Goal: Task Accomplishment & Management: Complete application form

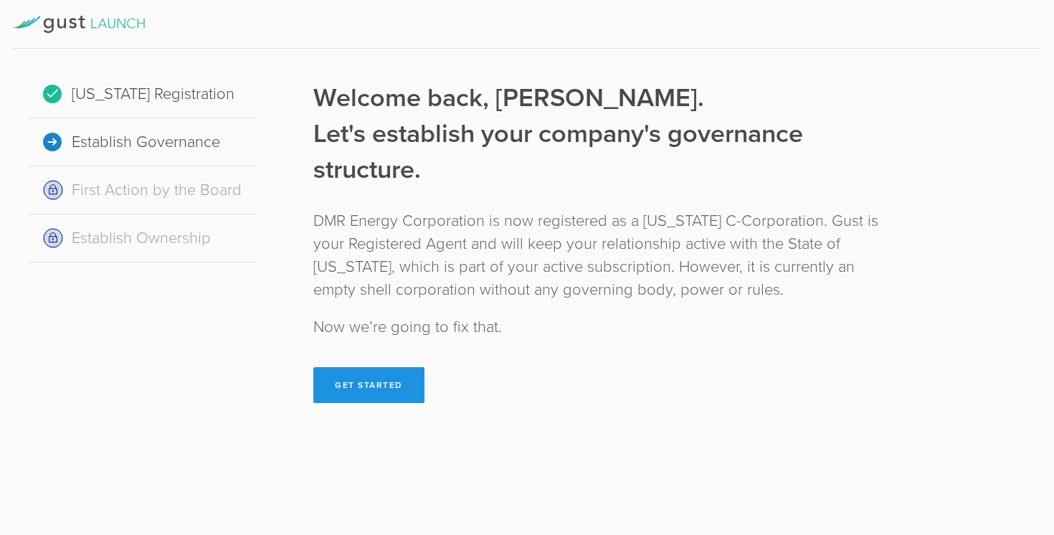
click at [379, 379] on button "Get Started" at bounding box center [368, 385] width 111 height 36
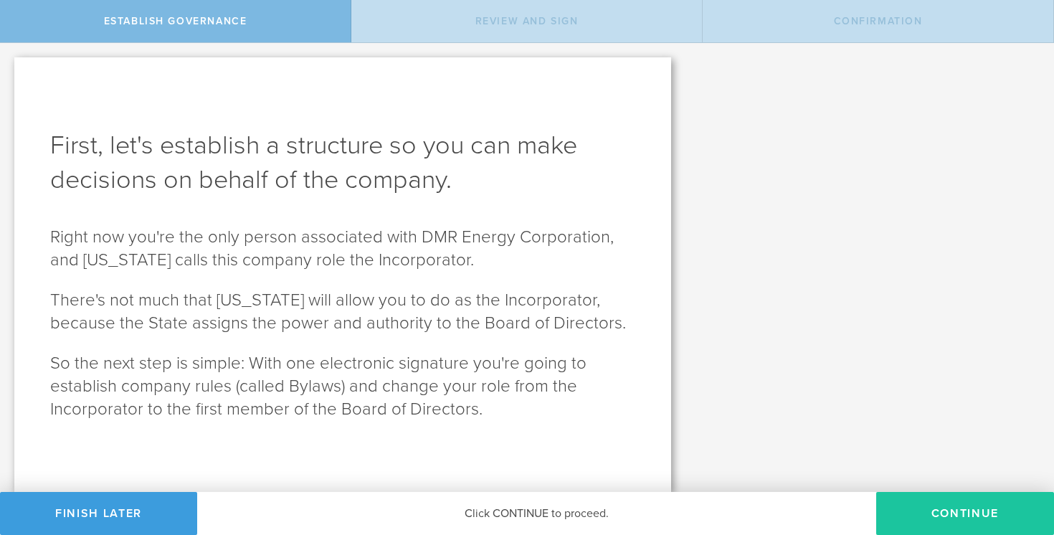
click at [922, 507] on button "Continue" at bounding box center [965, 513] width 178 height 43
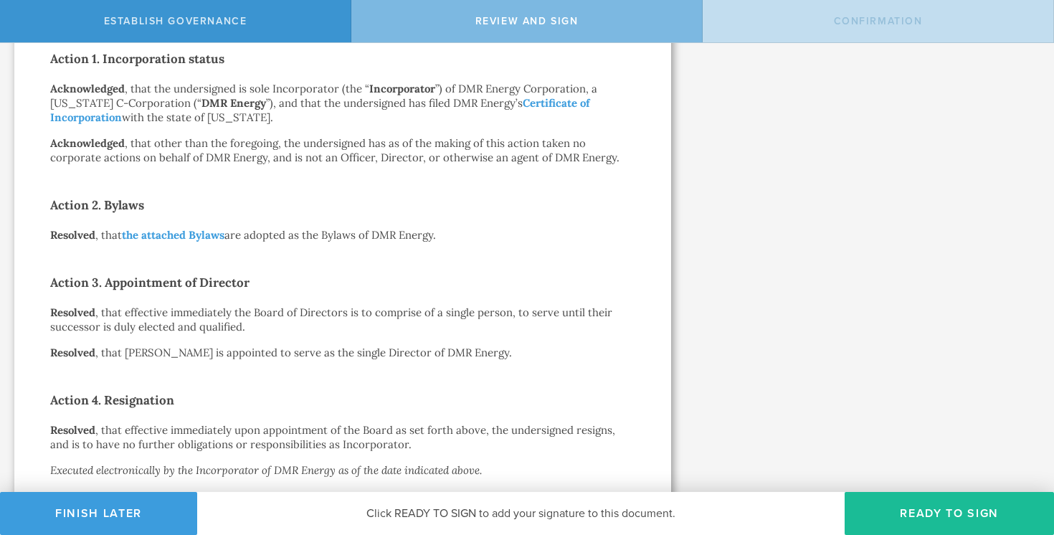
scroll to position [122, 0]
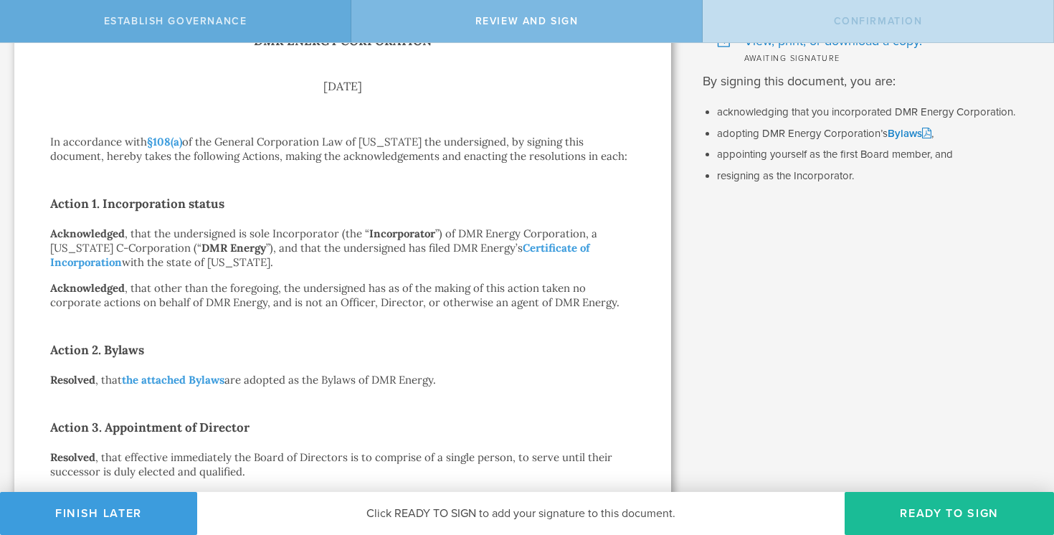
click at [252, 25] on div "Establish Governance" at bounding box center [175, 21] width 351 height 42
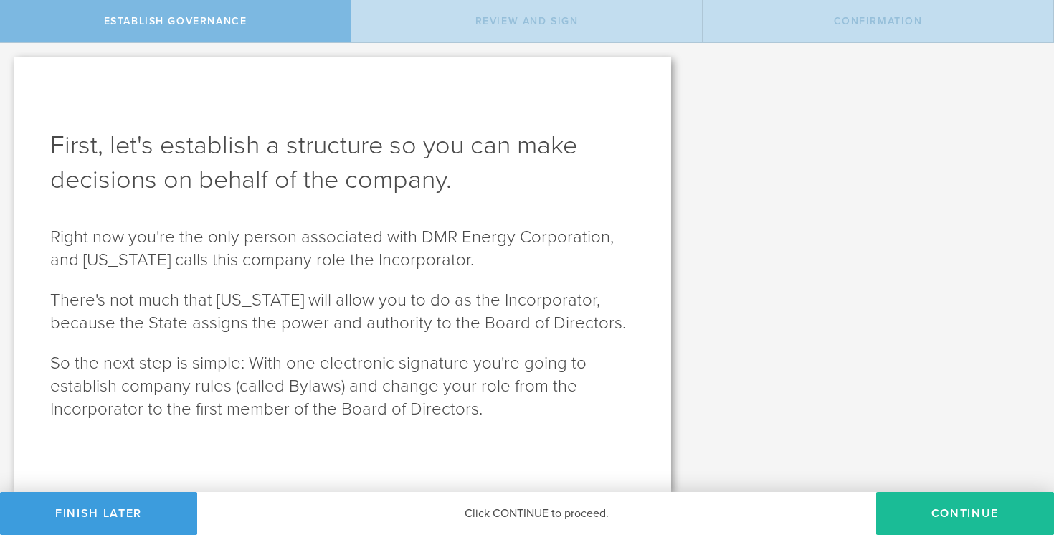
scroll to position [0, 0]
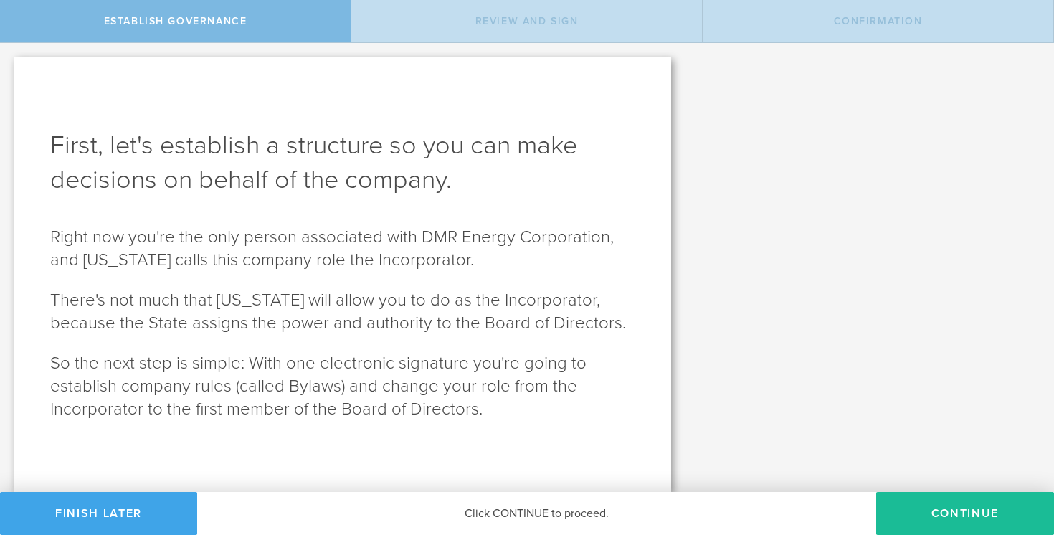
click at [120, 514] on button "Finish Later" at bounding box center [98, 513] width 197 height 43
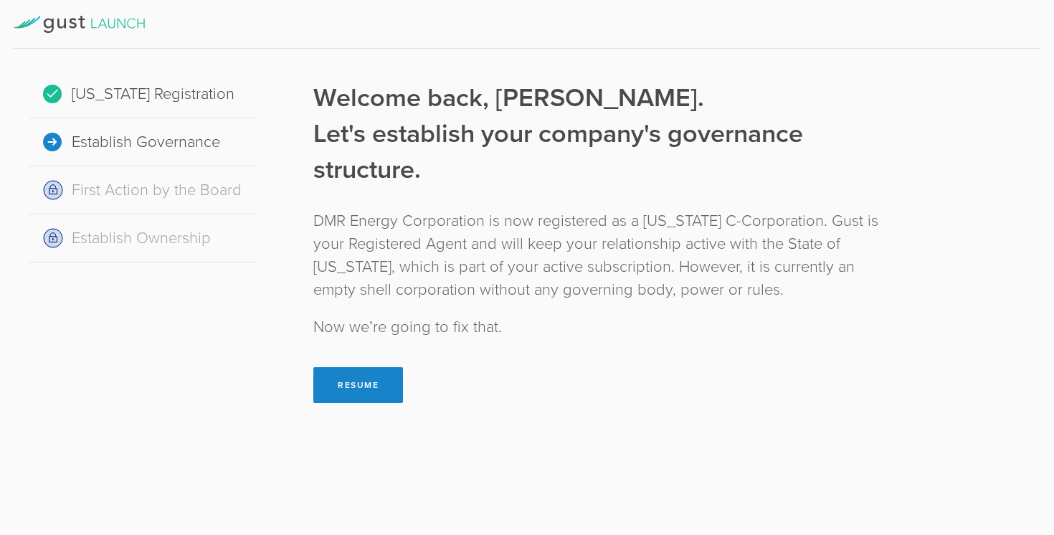
click at [123, 22] on icon at bounding box center [79, 24] width 132 height 17
click at [105, 28] on icon at bounding box center [79, 24] width 132 height 17
click at [347, 374] on button "Resume" at bounding box center [358, 385] width 90 height 36
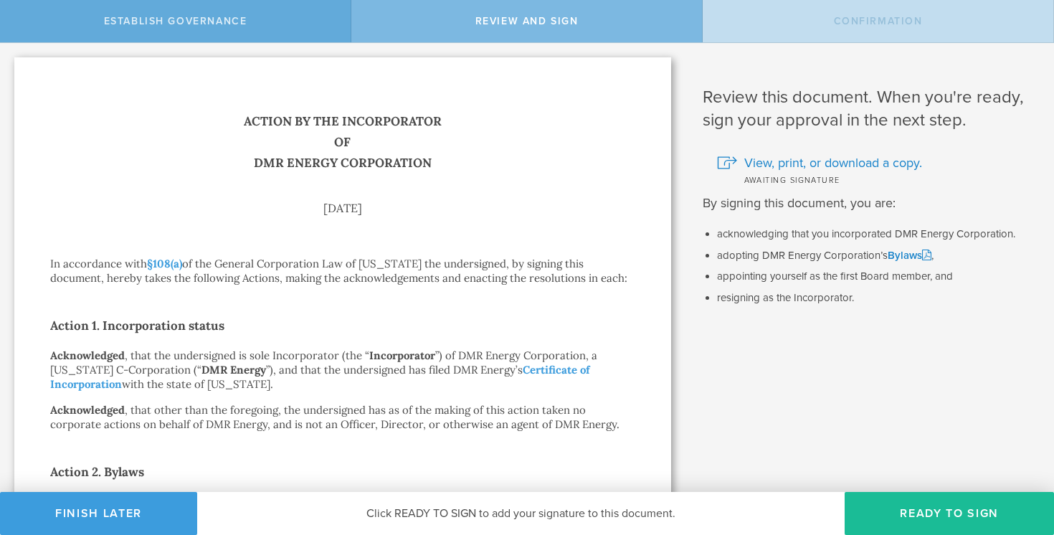
click at [205, 25] on span "Establish Governance" at bounding box center [175, 21] width 143 height 12
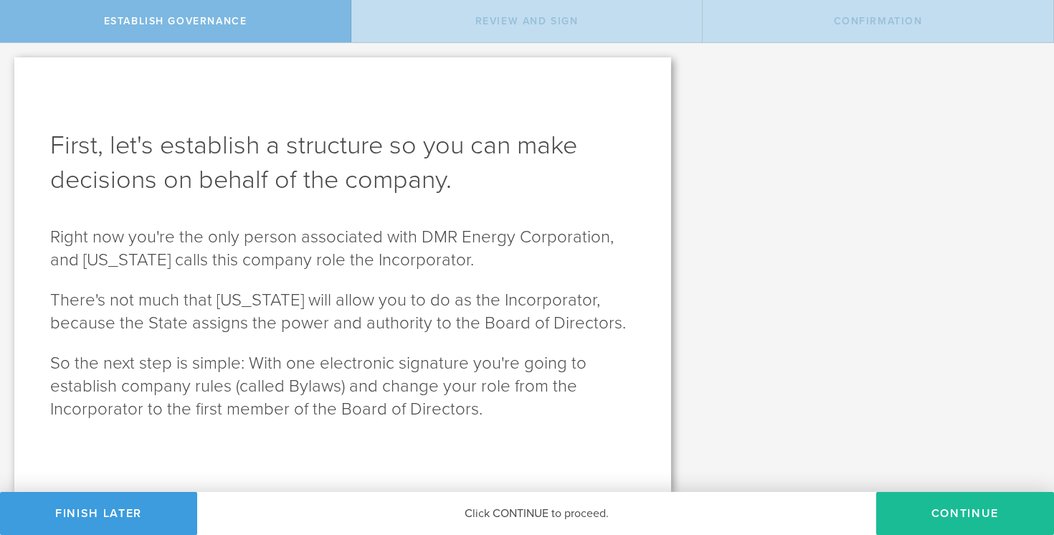
click at [205, 25] on span "Establish Governance" at bounding box center [175, 21] width 143 height 12
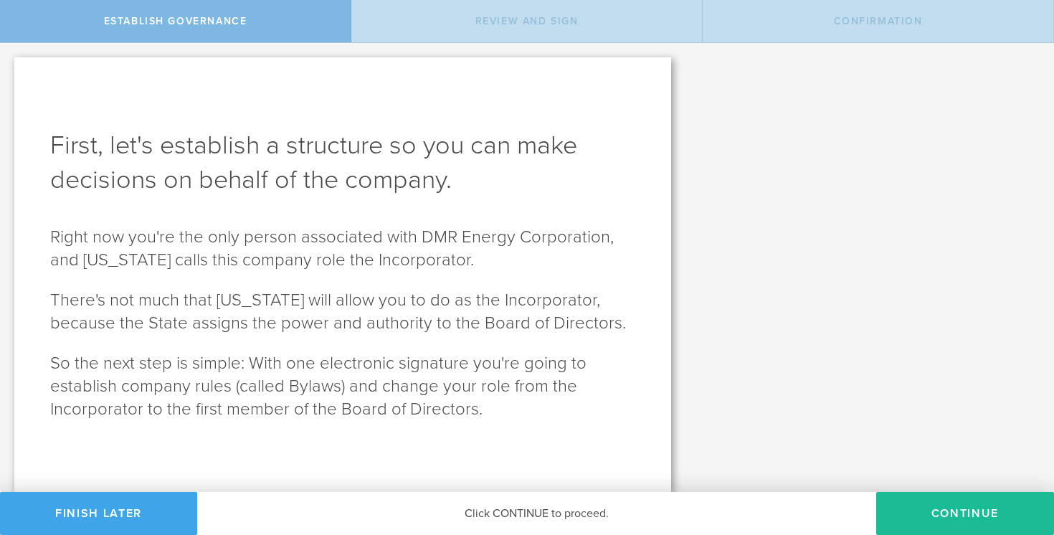
click at [130, 517] on button "Finish Later" at bounding box center [98, 513] width 197 height 43
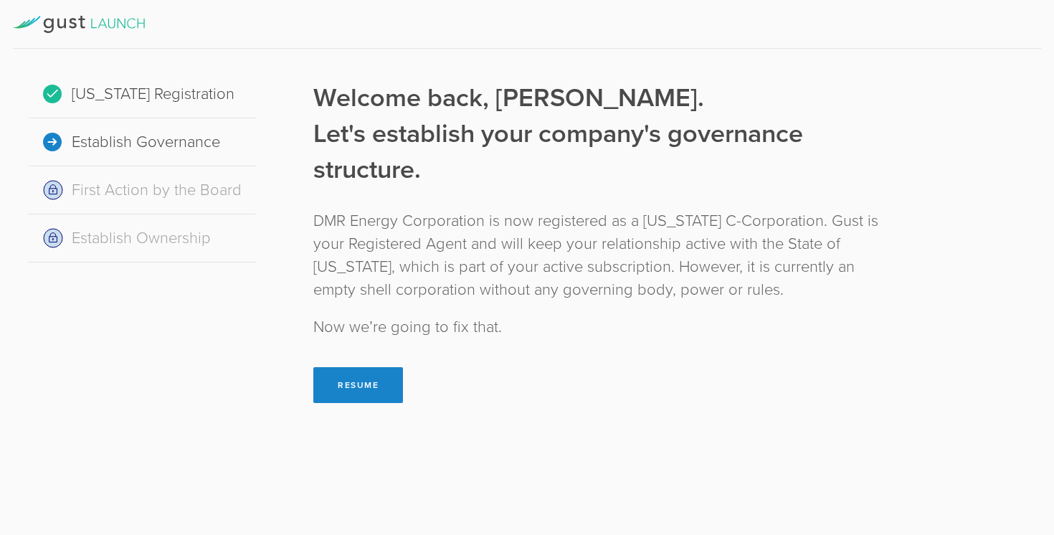
click at [158, 103] on div "[US_STATE] Registration" at bounding box center [142, 94] width 227 height 48
click at [145, 82] on div "[US_STATE] Registration" at bounding box center [142, 94] width 227 height 48
click at [115, 241] on div "Establish Ownership" at bounding box center [142, 238] width 227 height 48
click at [131, 204] on div "First Action by the Board" at bounding box center [142, 190] width 227 height 48
click at [100, 24] on icon at bounding box center [102, 23] width 9 height 9
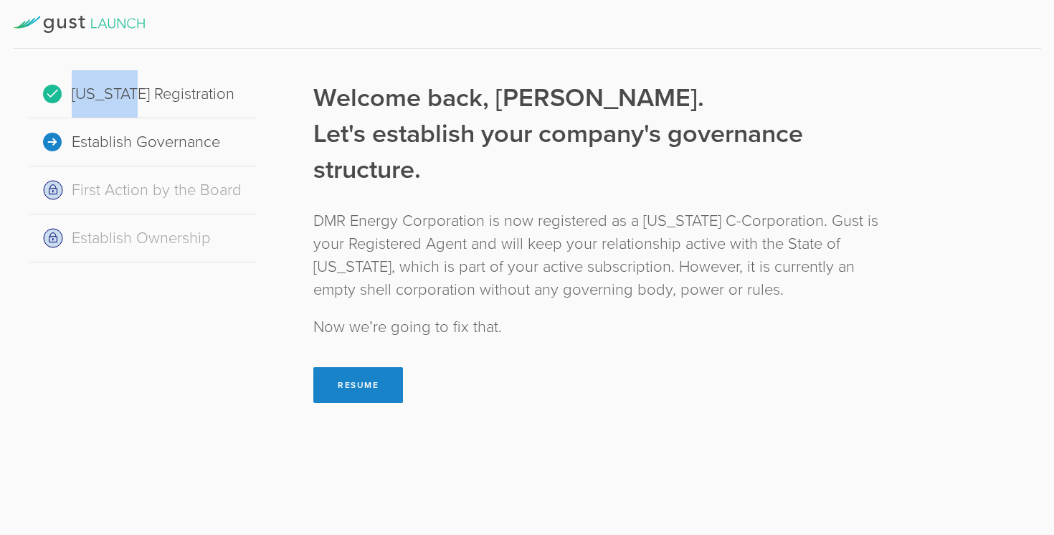
click at [100, 23] on icon at bounding box center [102, 23] width 9 height 9
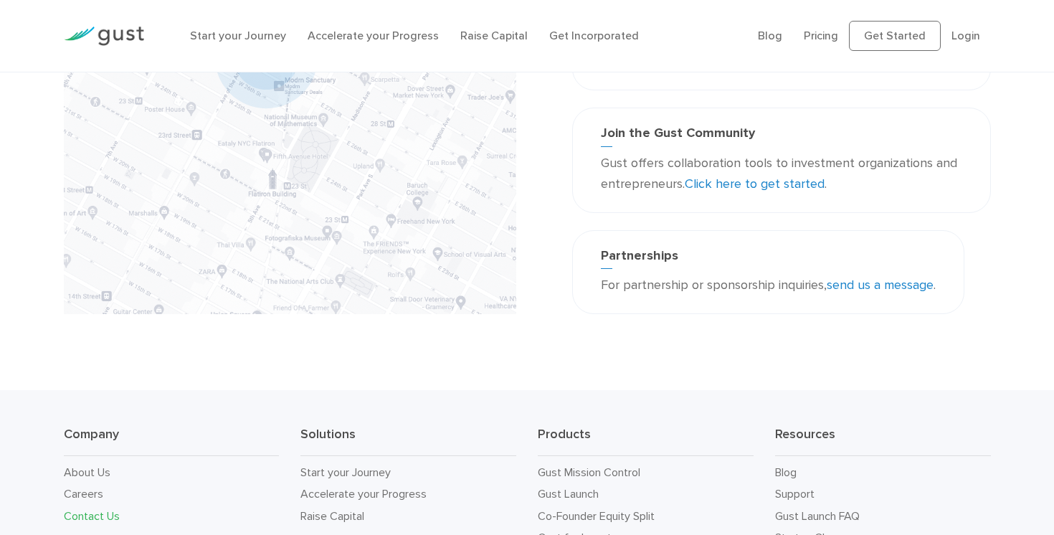
scroll to position [411, 0]
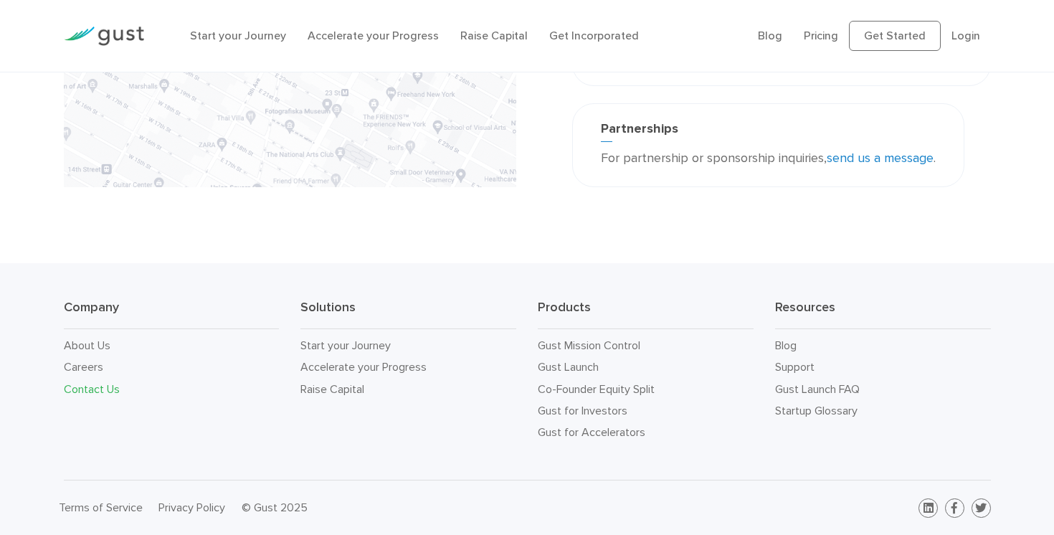
click at [113, 394] on link "Contact Us" at bounding box center [92, 389] width 56 height 14
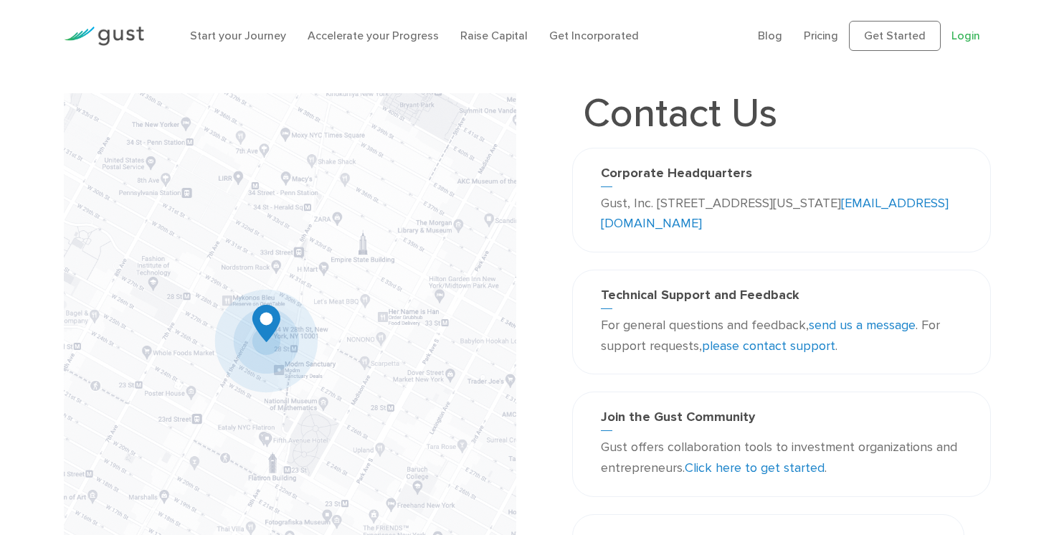
click at [957, 33] on link "Login" at bounding box center [966, 36] width 29 height 14
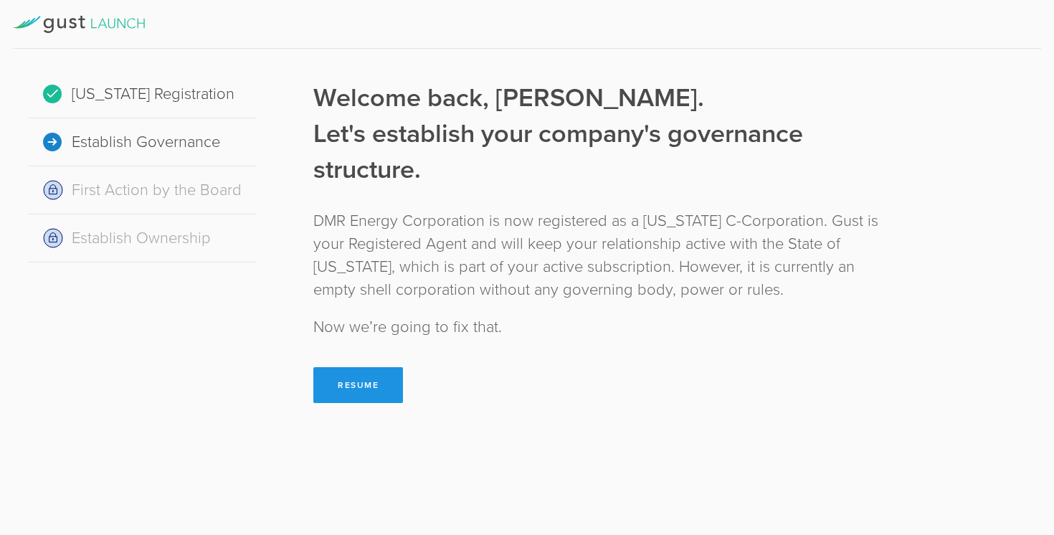
click at [362, 374] on button "Resume" at bounding box center [358, 385] width 90 height 36
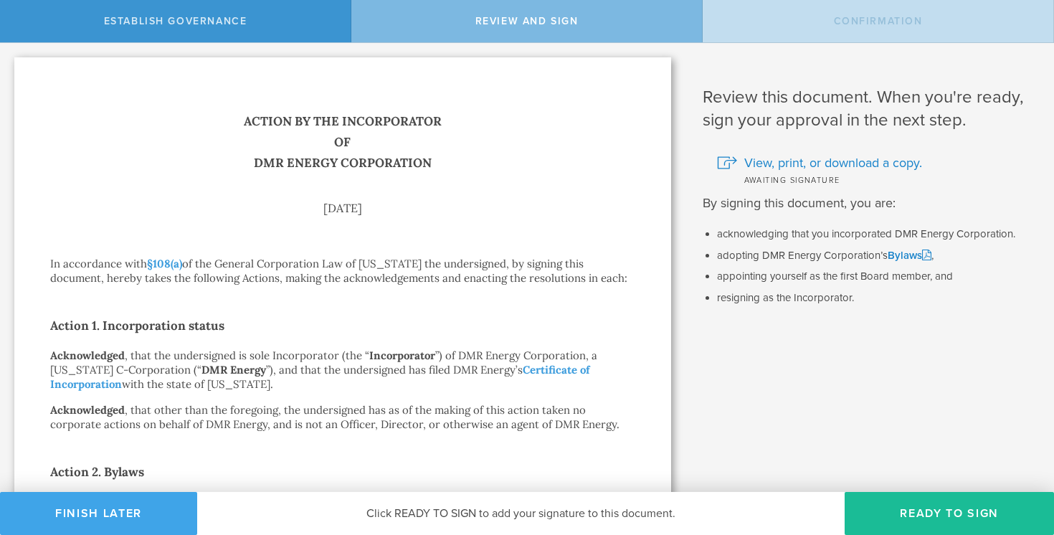
click at [111, 519] on button "Finish Later" at bounding box center [98, 513] width 197 height 43
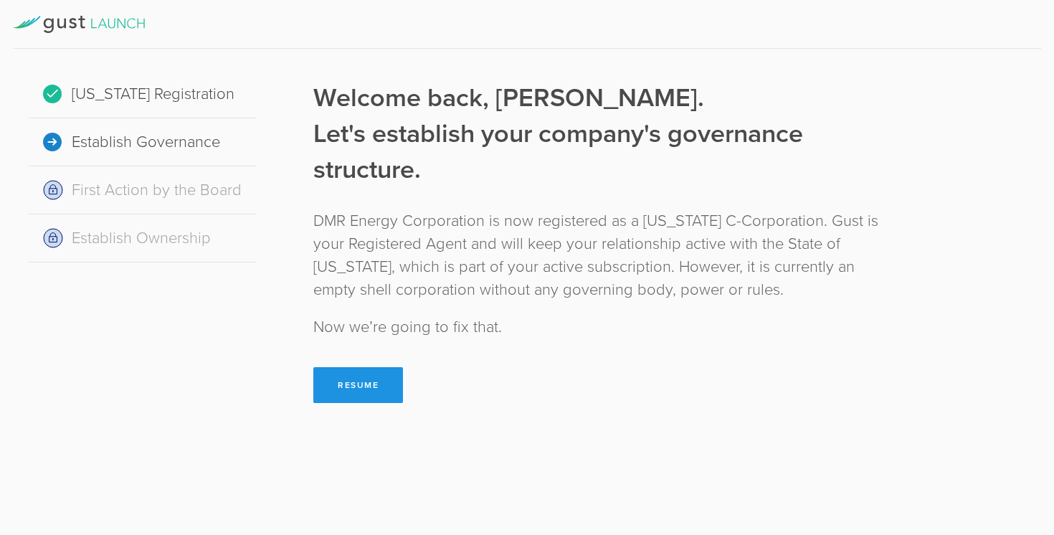
click at [354, 391] on button "Resume" at bounding box center [358, 385] width 90 height 36
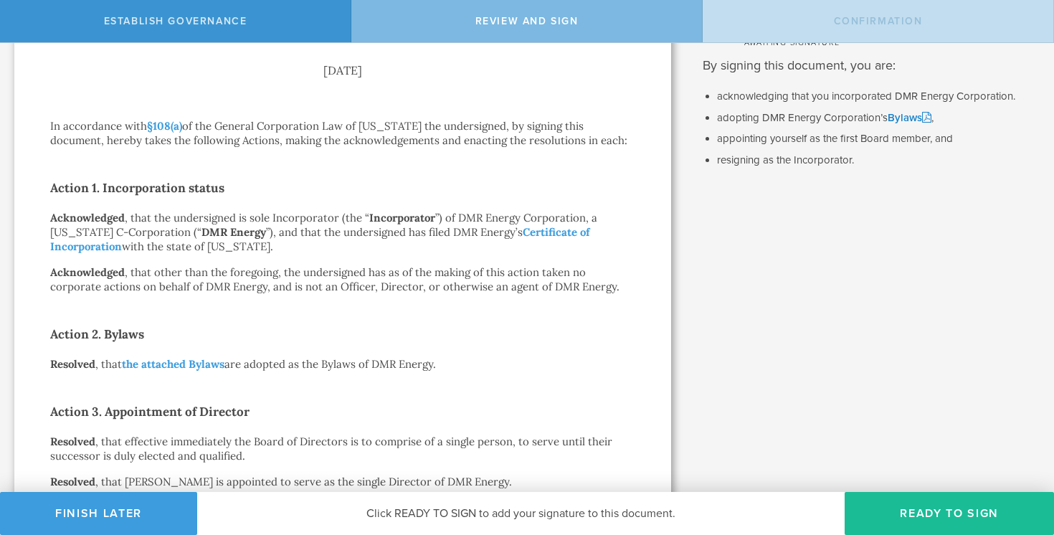
scroll to position [122, 0]
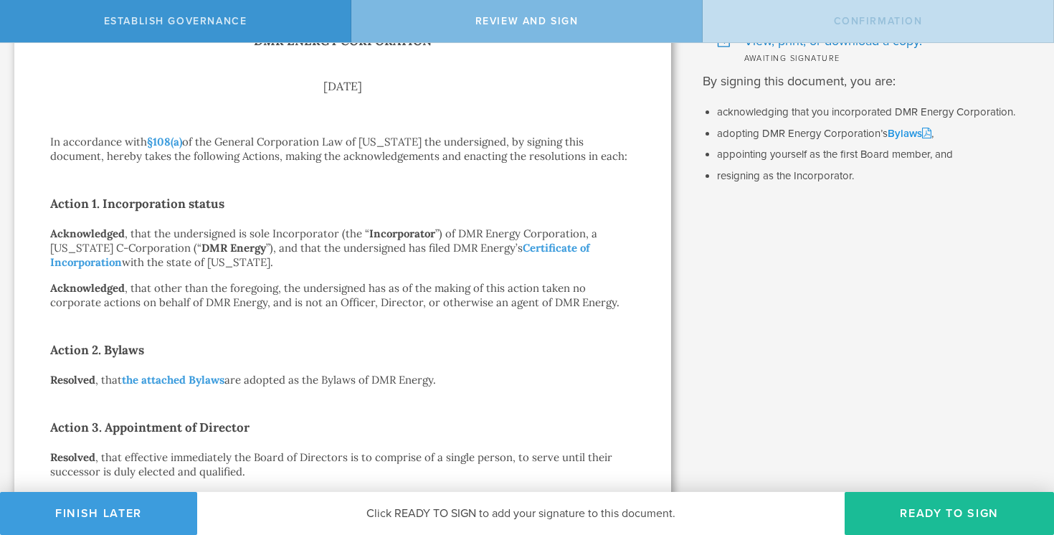
click at [911, 135] on link "Bylaws" at bounding box center [910, 133] width 44 height 13
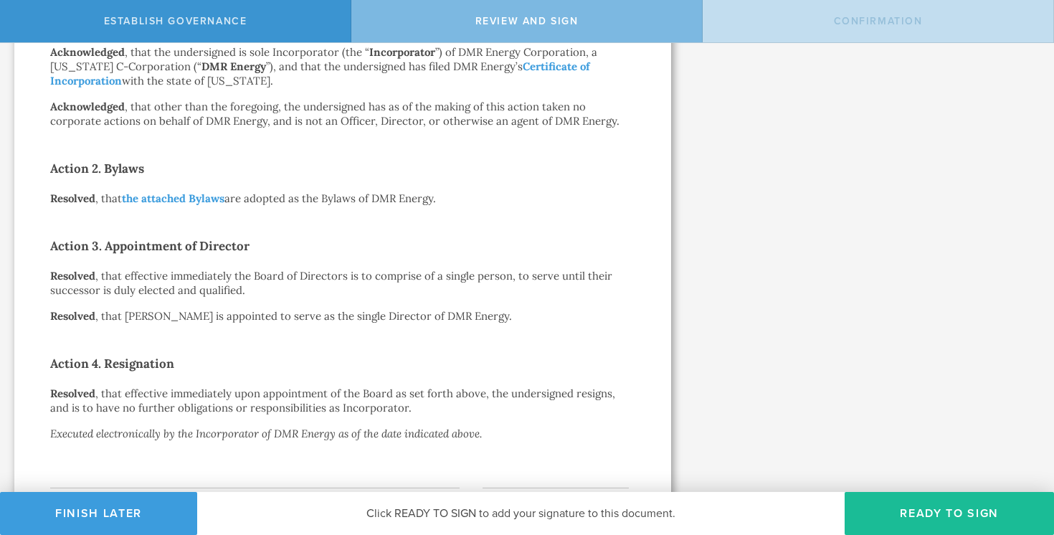
scroll to position [375, 0]
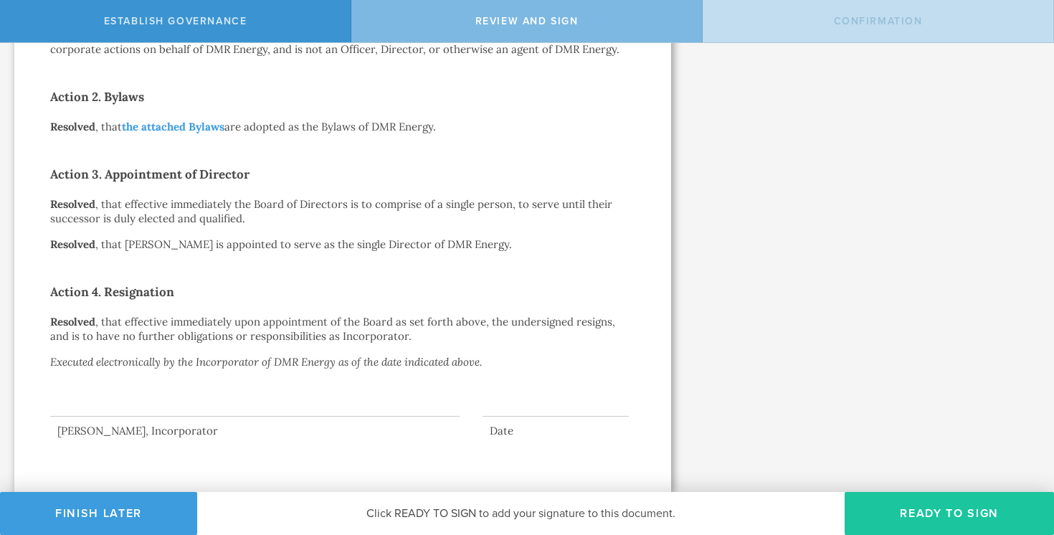
click at [883, 508] on button "Ready to Sign" at bounding box center [949, 513] width 209 height 43
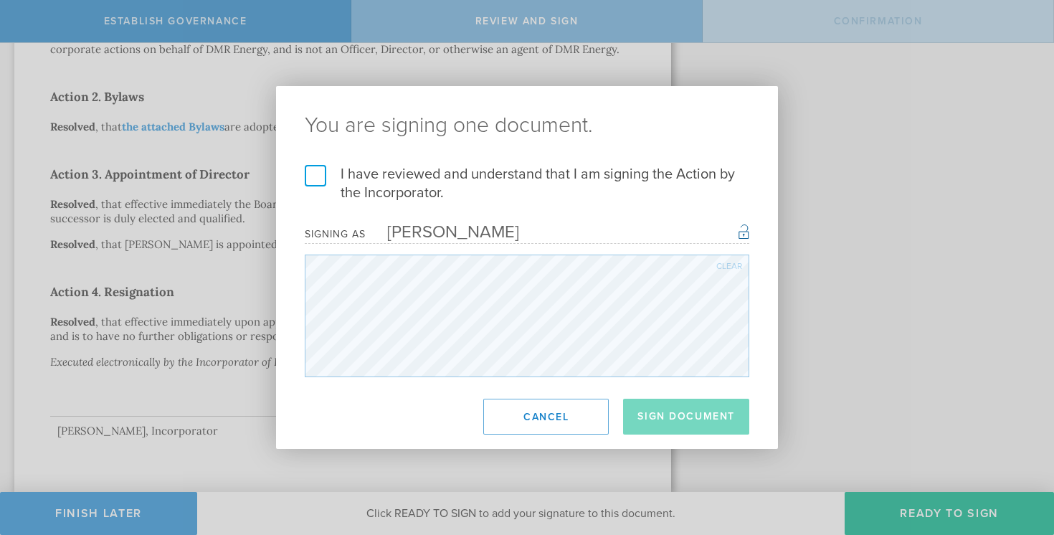
click at [314, 178] on label "I have reviewed and understand that I am signing the Action by the Incorporator." at bounding box center [527, 183] width 445 height 37
click at [0, 0] on input "I have reviewed and understand that I am signing the Action by the Incorporator." at bounding box center [0, 0] width 0 height 0
click at [677, 415] on button "Sign Document" at bounding box center [686, 417] width 126 height 36
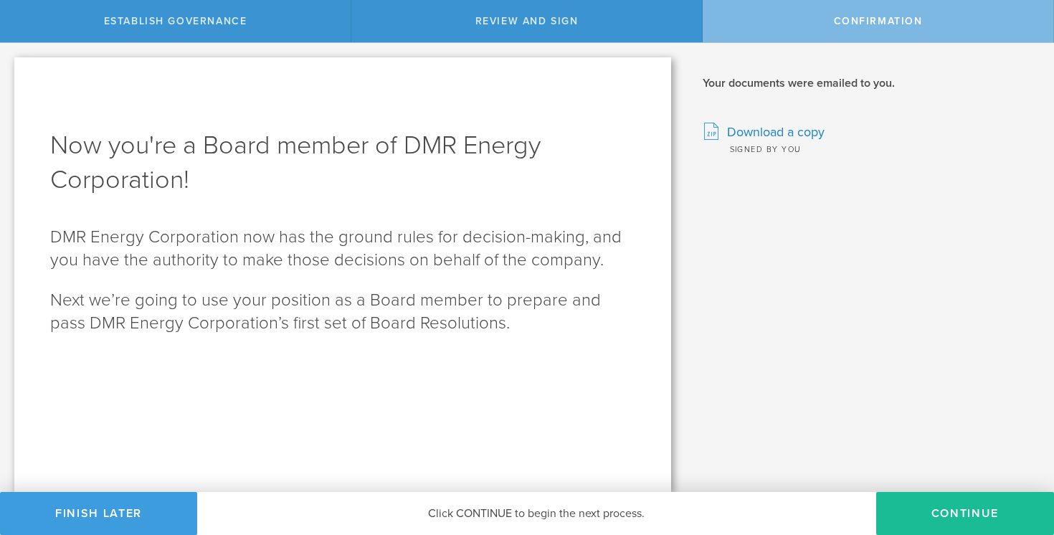
scroll to position [0, 0]
click at [937, 506] on button "Continue" at bounding box center [965, 513] width 178 height 43
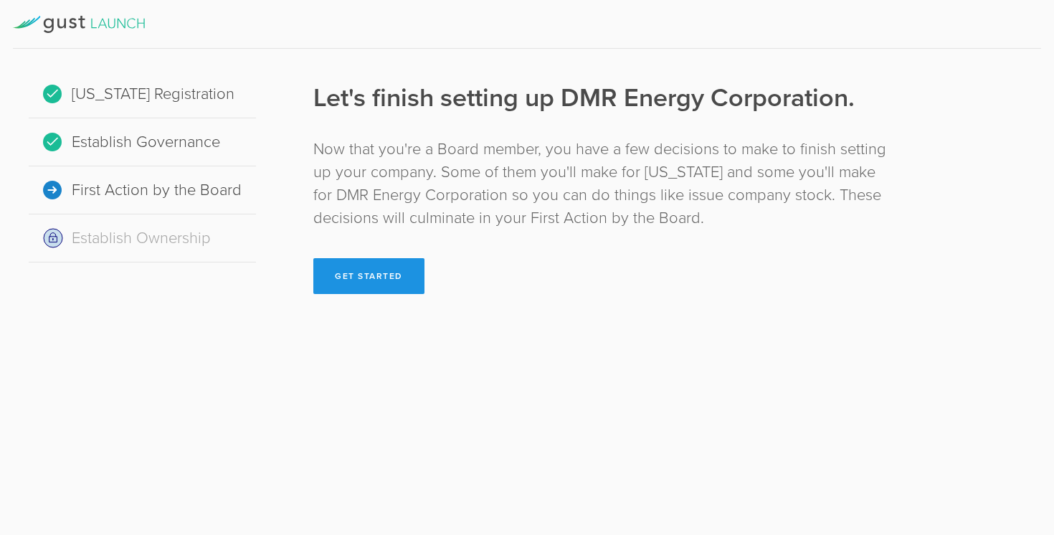
click at [366, 275] on button "Get Started" at bounding box center [368, 276] width 111 height 36
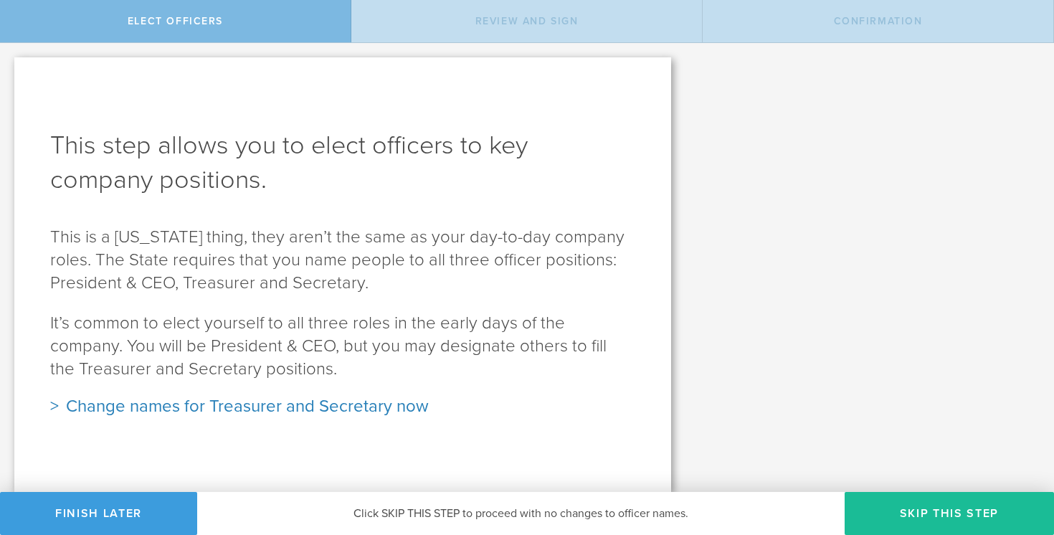
click at [196, 406] on div "Change names for Treasurer and Secretary now" at bounding box center [342, 406] width 585 height 23
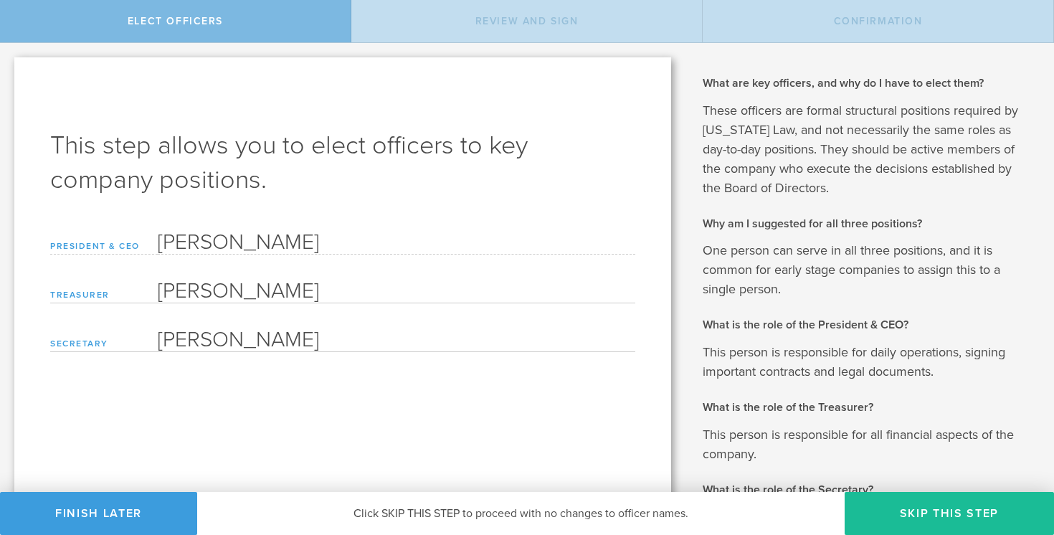
click at [116, 250] on label "President & CEO" at bounding box center [104, 240] width 108 height 29
click at [217, 286] on input "Malcolm Goodwin" at bounding box center [397, 289] width 478 height 29
click at [483, 37] on div "Review and Sign" at bounding box center [526, 21] width 351 height 42
click at [282, 39] on div "Elect Officers" at bounding box center [175, 21] width 351 height 42
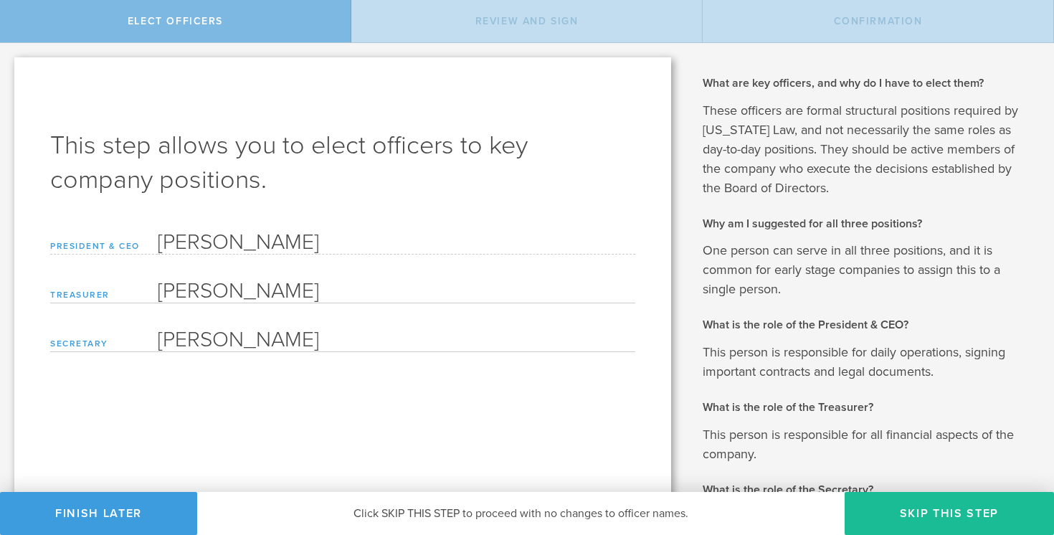
scroll to position [158, 0]
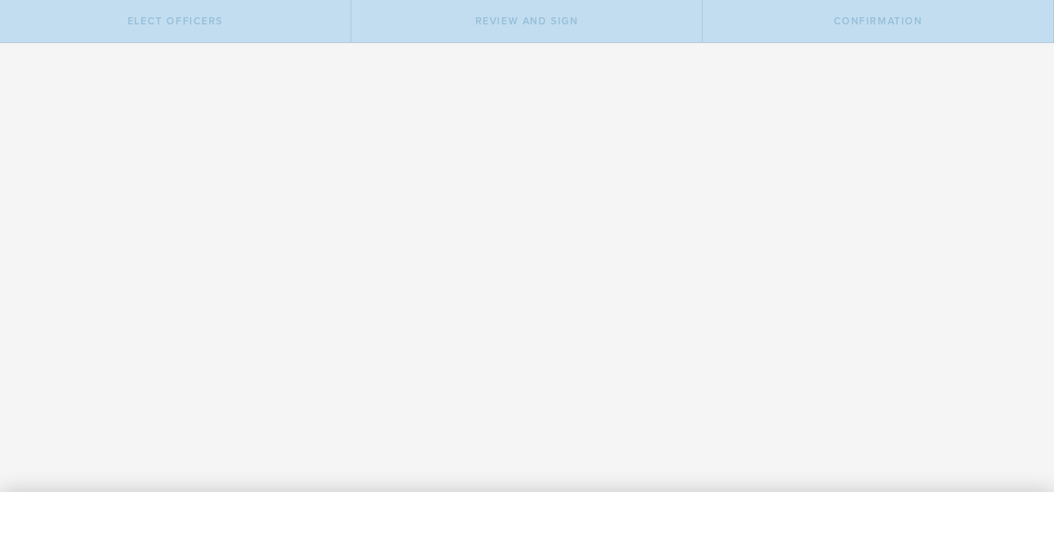
type input "Malcolm Goodwin"
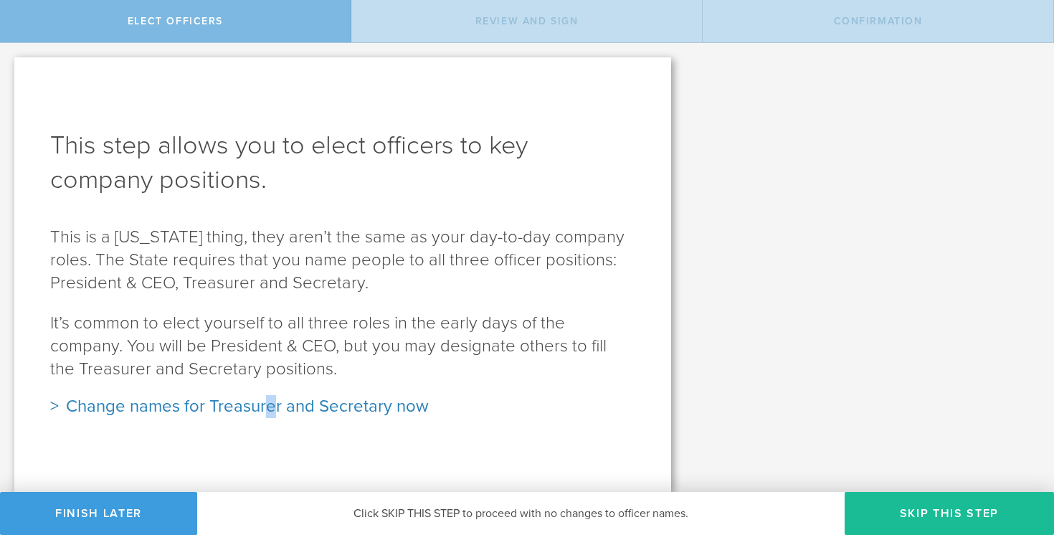
click at [270, 406] on div "Change names for Treasurer and Secretary now" at bounding box center [342, 406] width 585 height 23
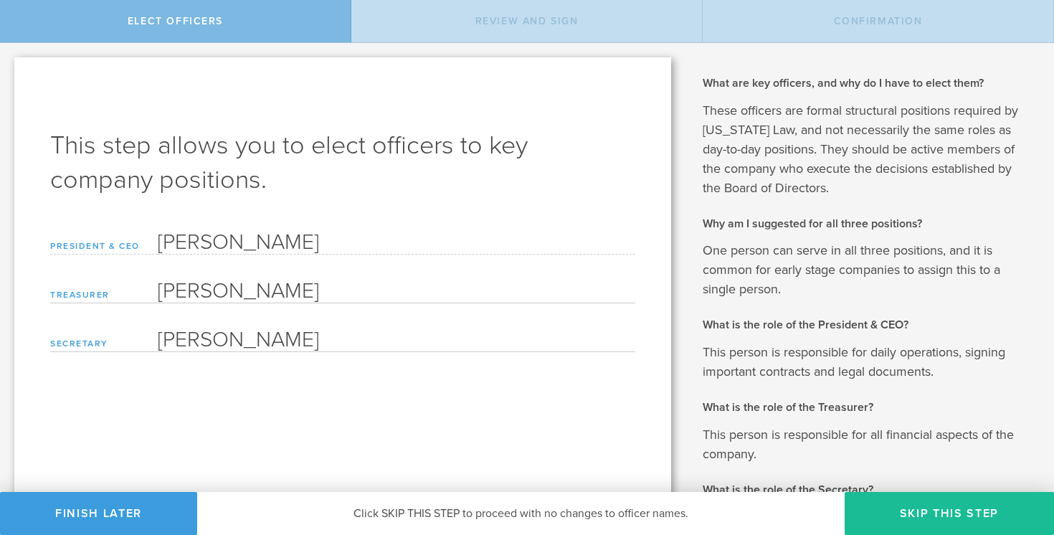
click at [250, 343] on input "Malcolm Goodwin" at bounding box center [397, 337] width 478 height 29
click at [231, 295] on input "Malcolm Goodwin" at bounding box center [397, 289] width 478 height 29
type input "D"
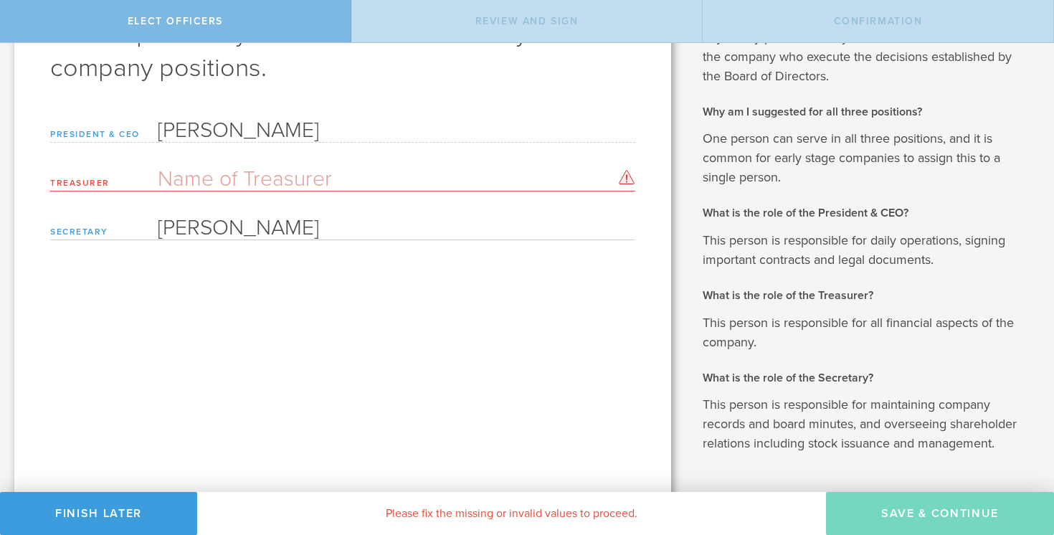
scroll to position [158, 0]
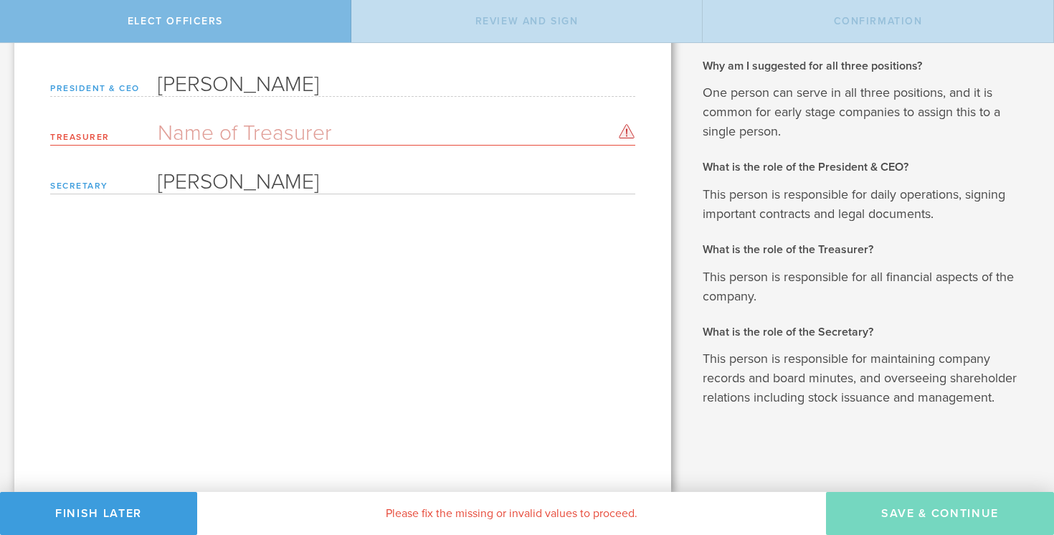
click at [266, 189] on input "Malcolm Goodwin" at bounding box center [397, 180] width 478 height 29
type input "Dicra"
click at [282, 110] on form "President & CEO Malcolm Goodwin Treasurer Please enter a name Secretary Dicra P…" at bounding box center [342, 131] width 585 height 126
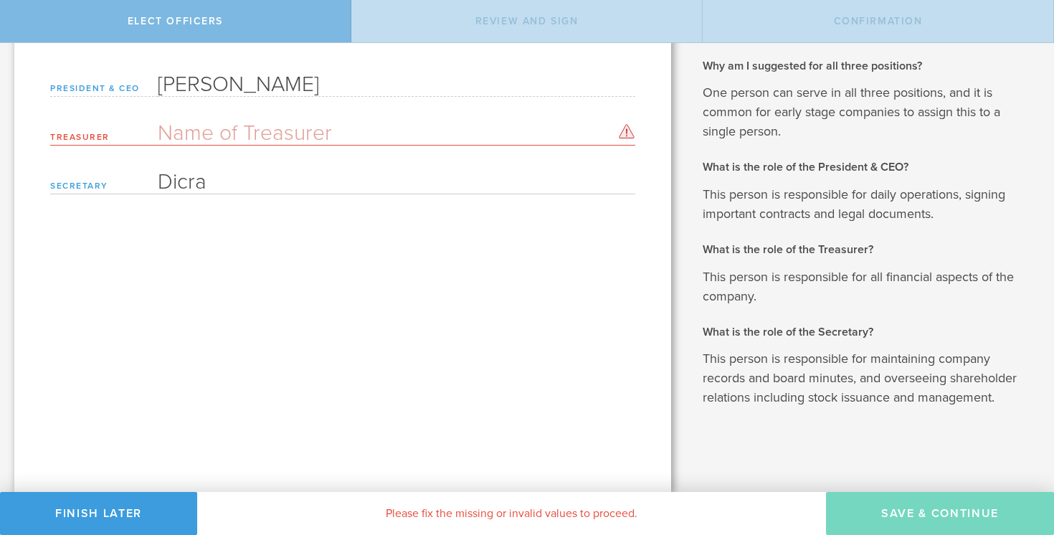
click at [282, 110] on form "President & CEO Malcolm Goodwin Treasurer Please enter a name Secretary Dicra P…" at bounding box center [342, 131] width 585 height 126
click at [269, 131] on input "text" at bounding box center [397, 131] width 478 height 29
type input "C"
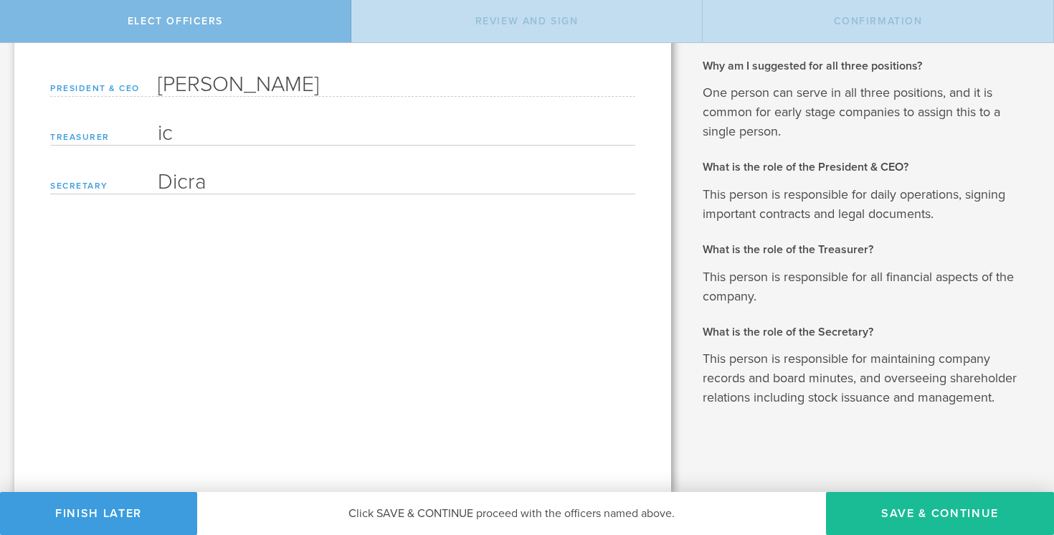
type input "i"
type input "Dicran Arnold"
click at [198, 189] on input "Dicra" at bounding box center [397, 180] width 478 height 29
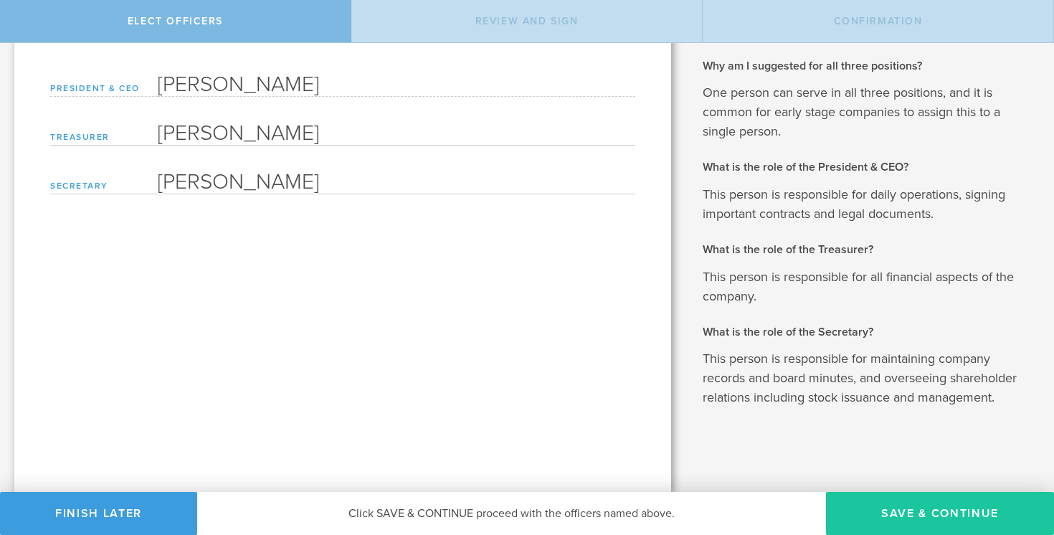
type input "Rufus Coleman"
click at [899, 521] on button "Save & Continue" at bounding box center [940, 513] width 228 height 43
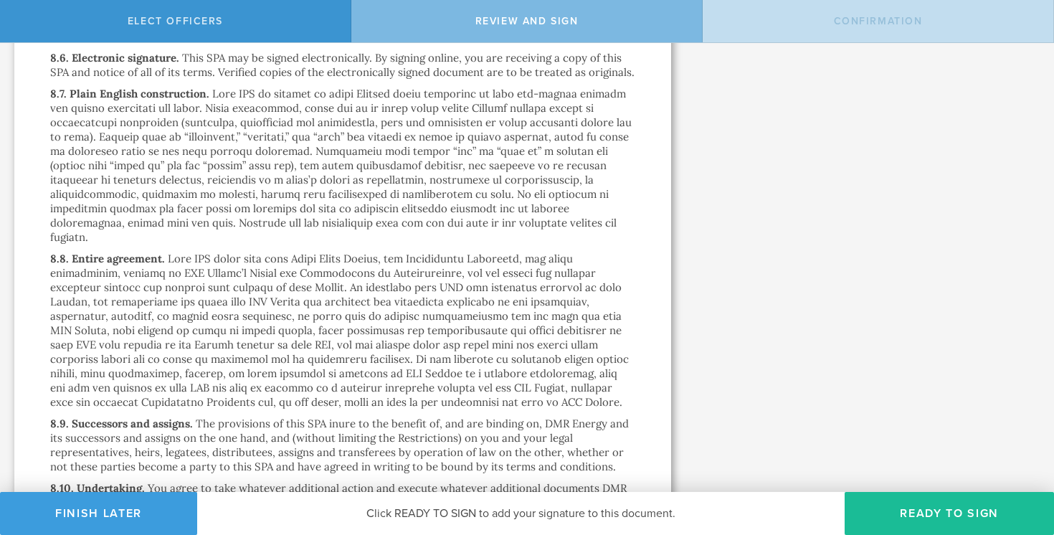
scroll to position [10508, 0]
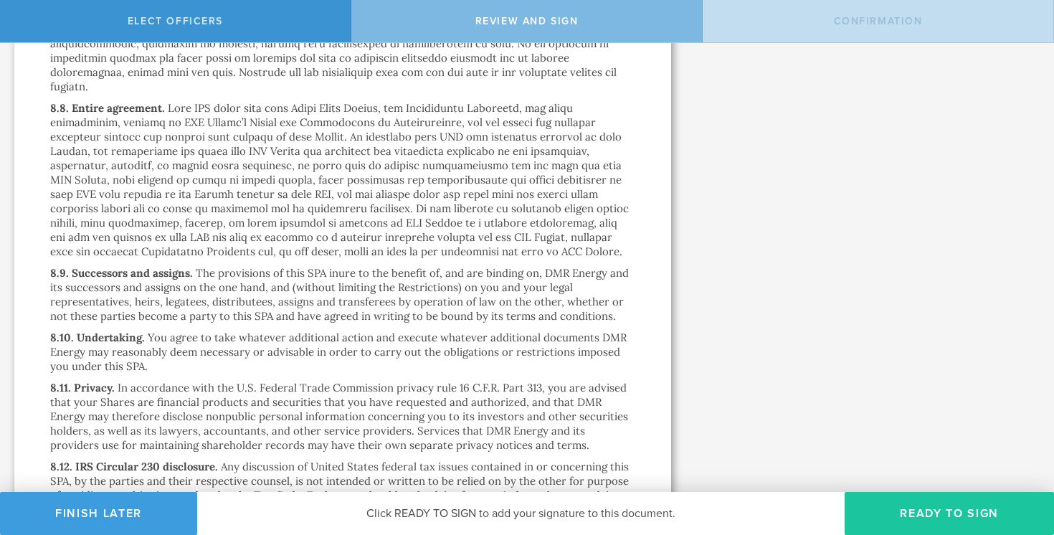
click at [878, 508] on button "Ready to Sign" at bounding box center [949, 513] width 209 height 43
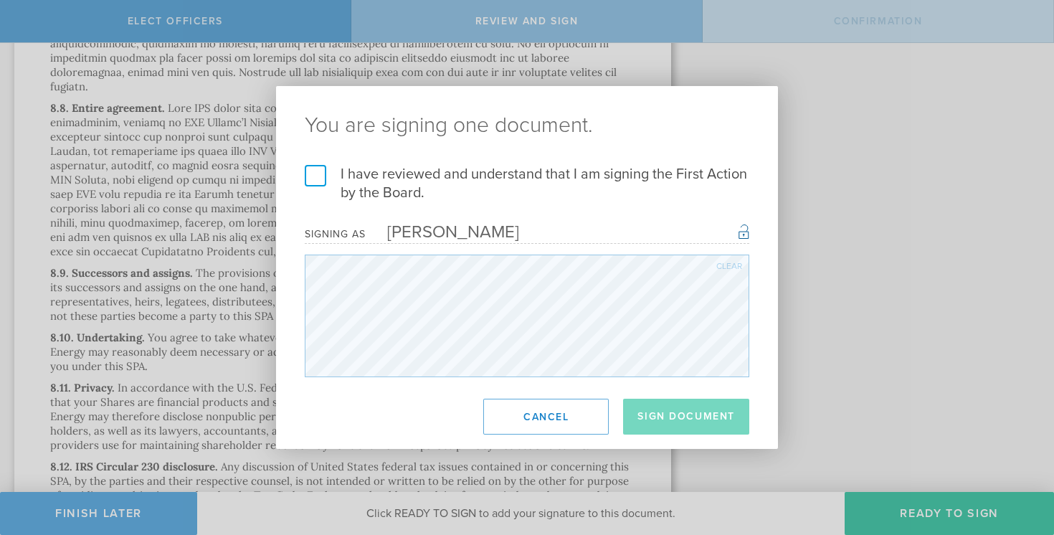
click at [320, 177] on label "I have reviewed and understand that I am signing the First Action by the Board." at bounding box center [527, 183] width 445 height 37
click at [0, 0] on input "I have reviewed and understand that I am signing the First Action by the Board." at bounding box center [0, 0] width 0 height 0
click at [664, 422] on button "Sign Document" at bounding box center [686, 417] width 126 height 36
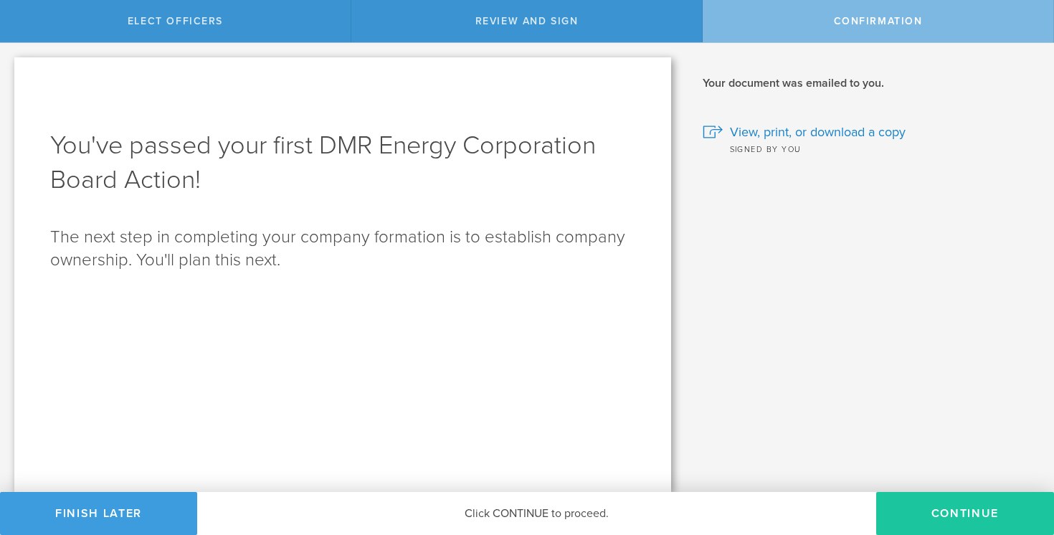
click at [945, 519] on button "Continue" at bounding box center [965, 513] width 178 height 43
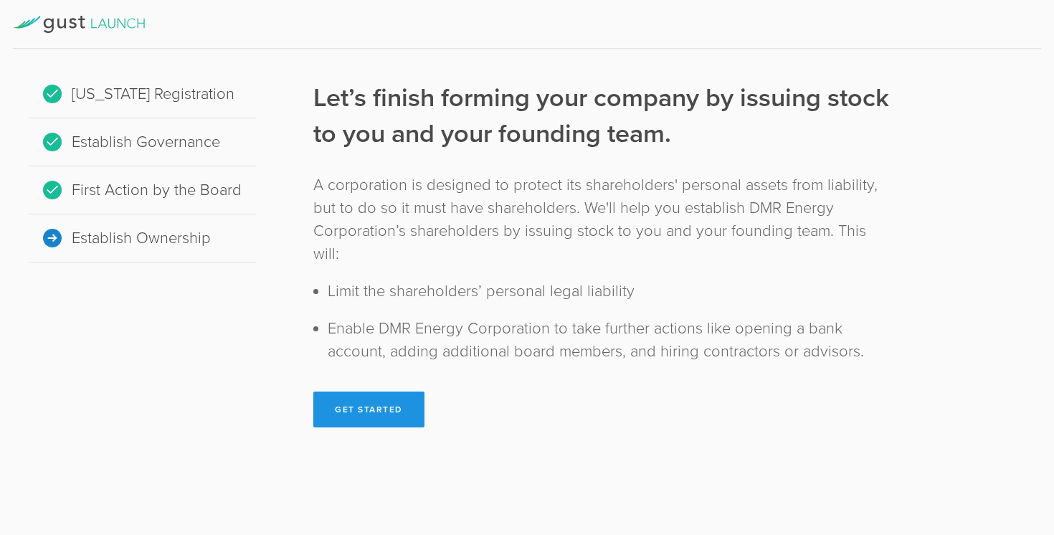
click at [384, 392] on button "Get Started" at bounding box center [368, 410] width 111 height 36
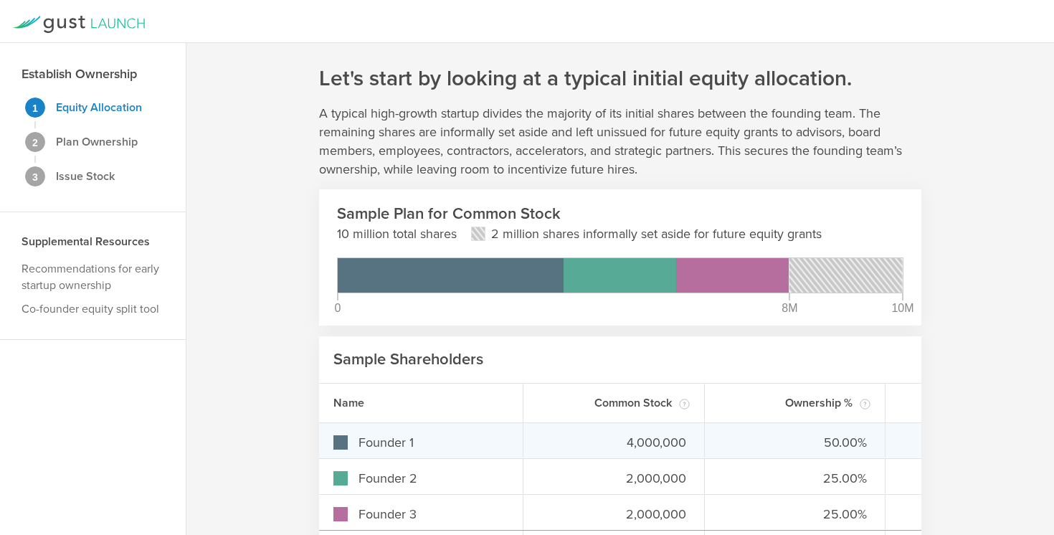
scroll to position [106, 0]
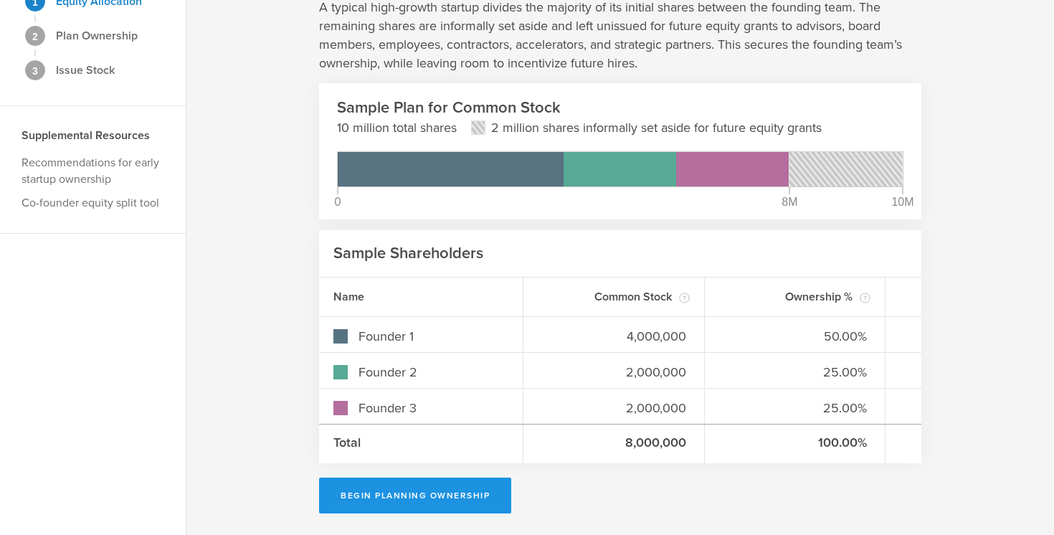
click at [384, 491] on button "Begin Planning Ownership" at bounding box center [415, 496] width 192 height 36
type input "Malcolm Goodwin"
type input "-"
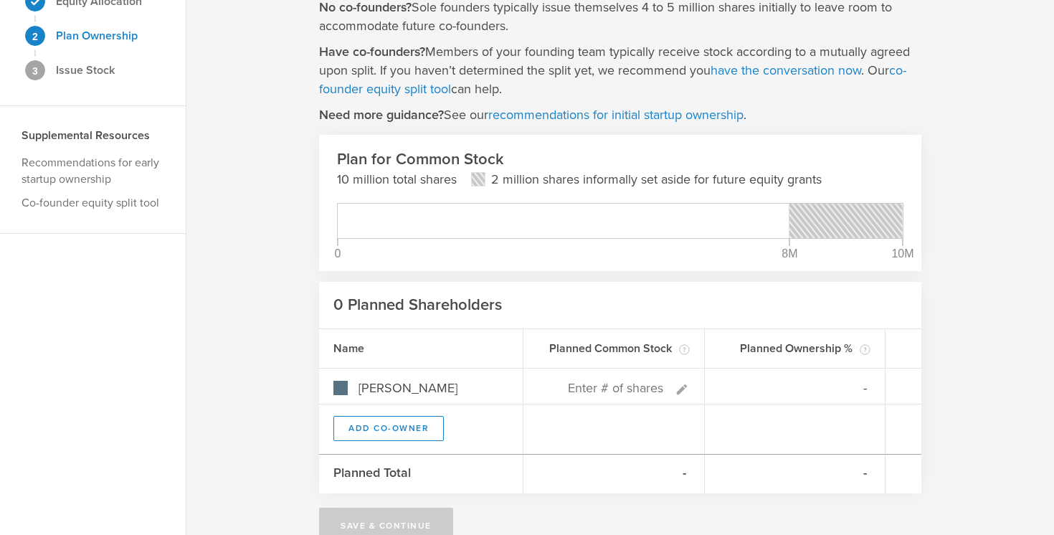
scroll to position [136, 0]
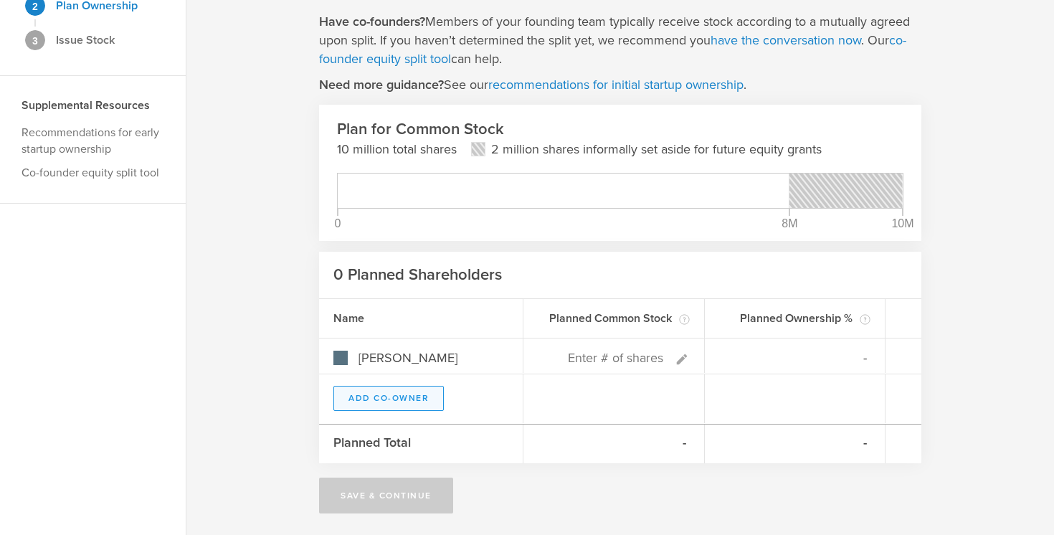
click at [420, 393] on button "Add Co-Owner" at bounding box center [388, 398] width 110 height 25
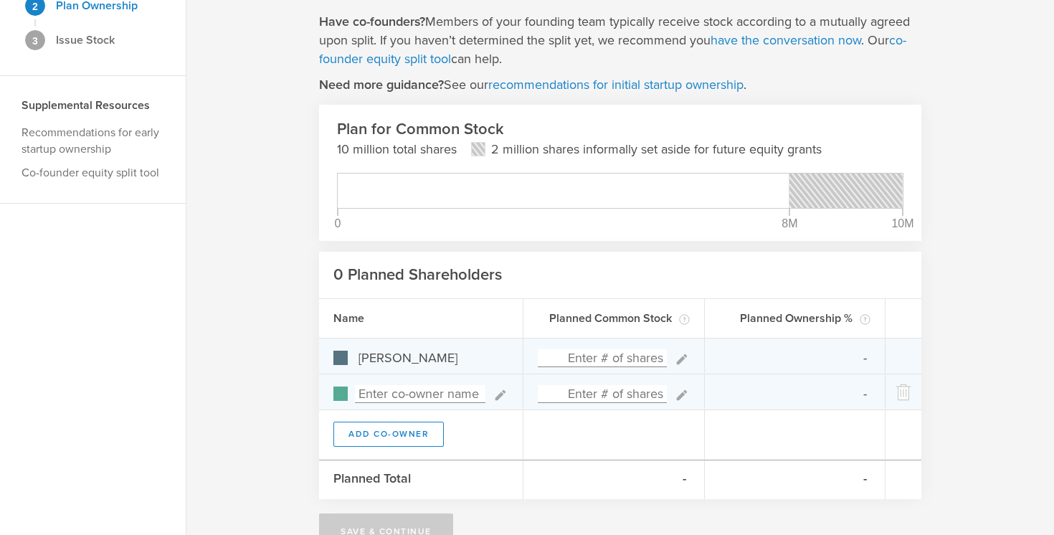
click at [597, 361] on input at bounding box center [602, 358] width 129 height 18
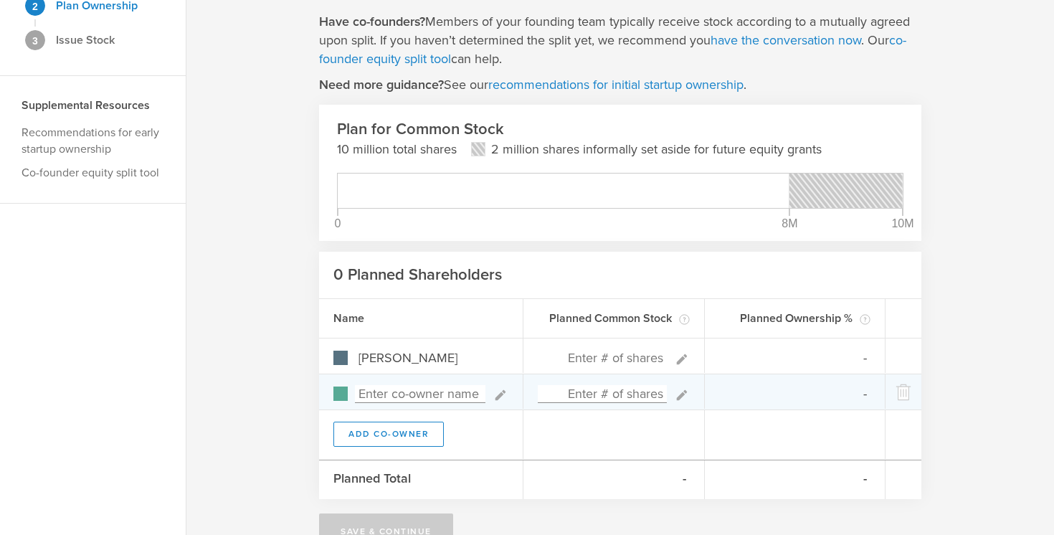
scroll to position [172, 0]
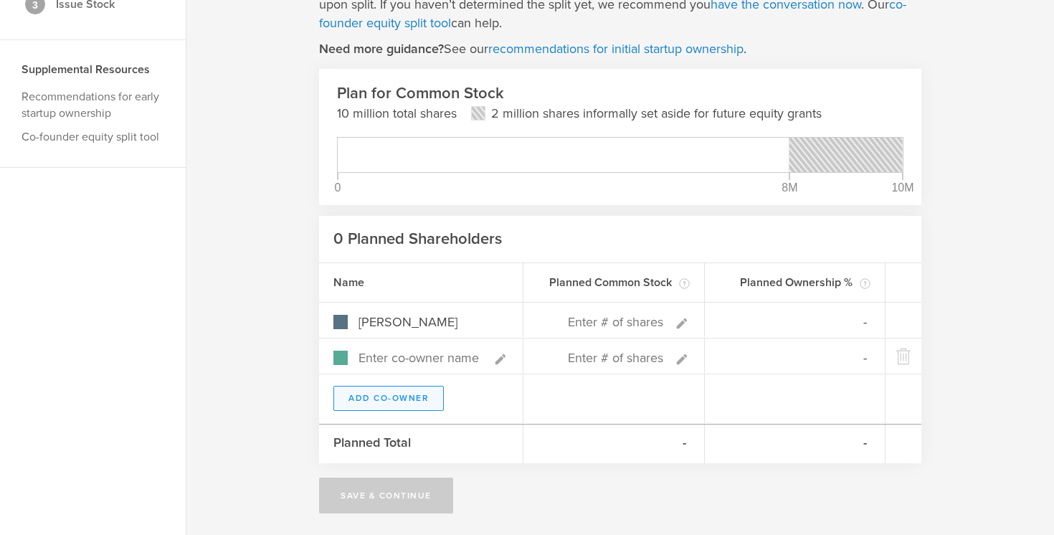
type input "0%"
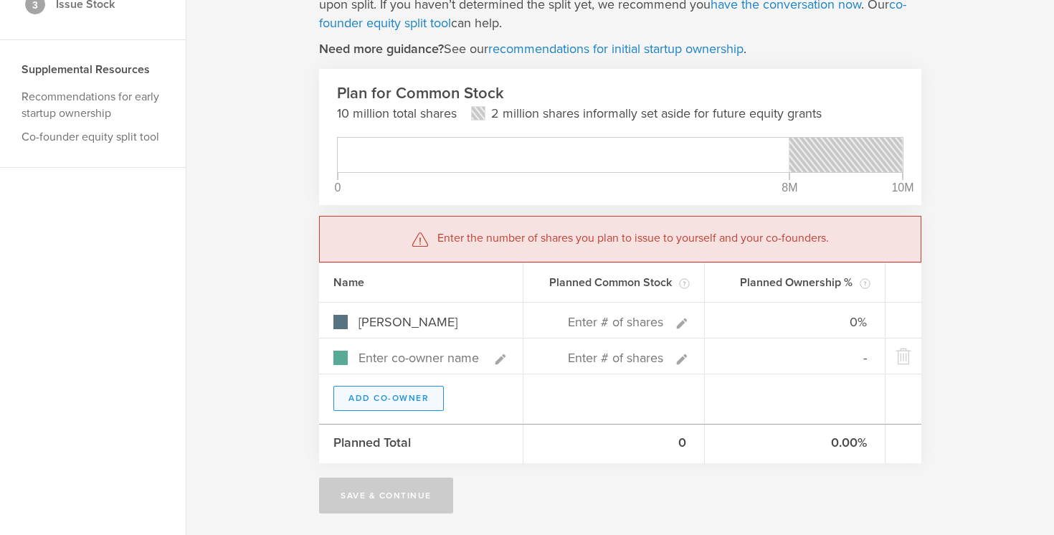
click at [407, 389] on button "Add Co-Owner" at bounding box center [388, 398] width 110 height 25
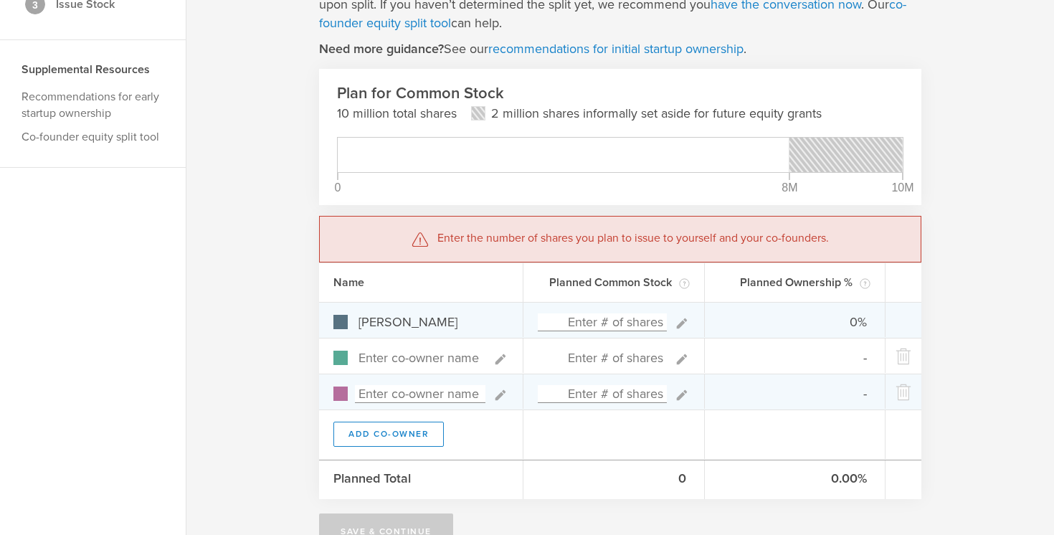
click at [590, 323] on input at bounding box center [602, 322] width 129 height 18
type input "1,000,000"
type input "100.00%"
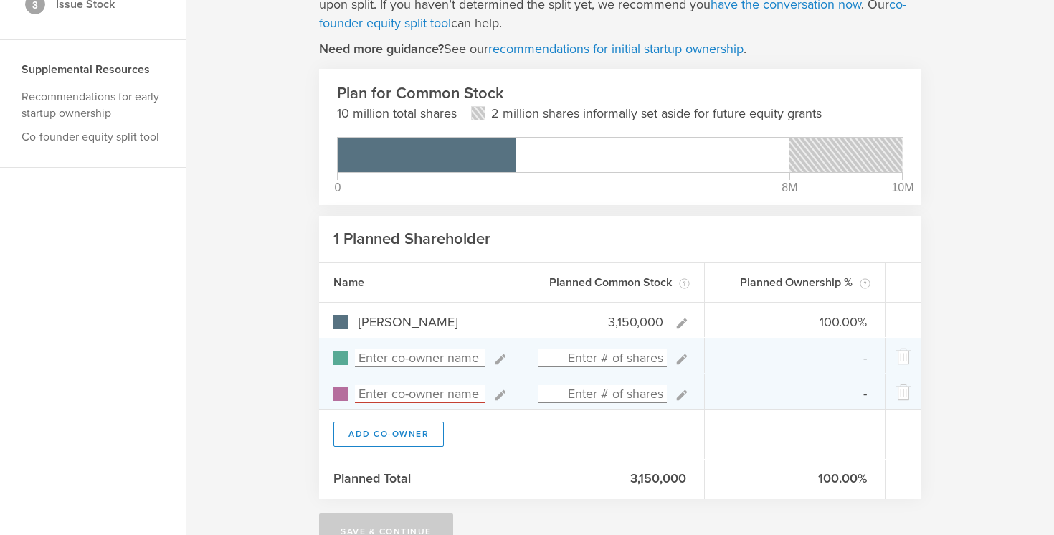
type input "3,150,000"
type gust-number-field "3150000"
click at [590, 361] on input at bounding box center [602, 358] width 129 height 18
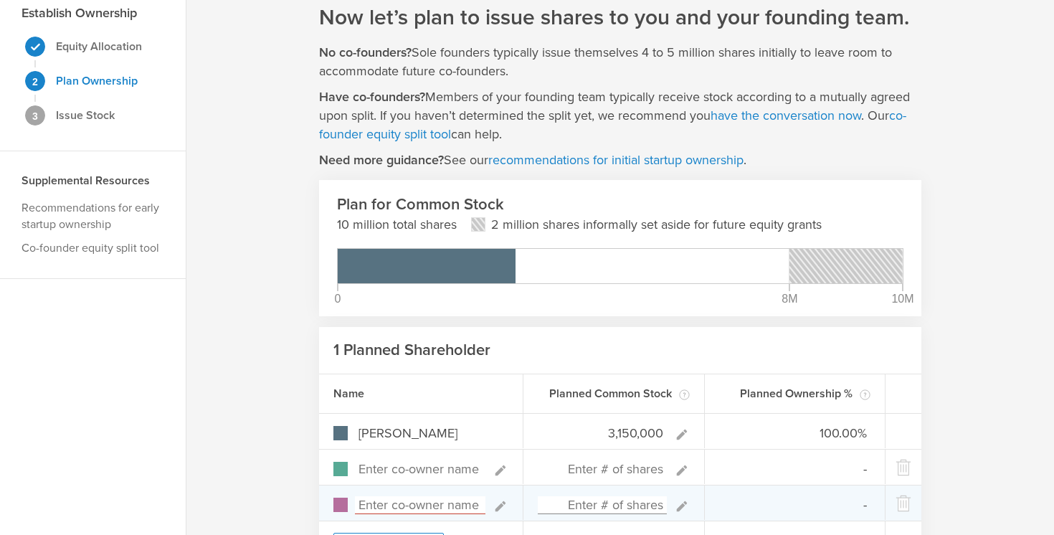
scroll to position [0, 0]
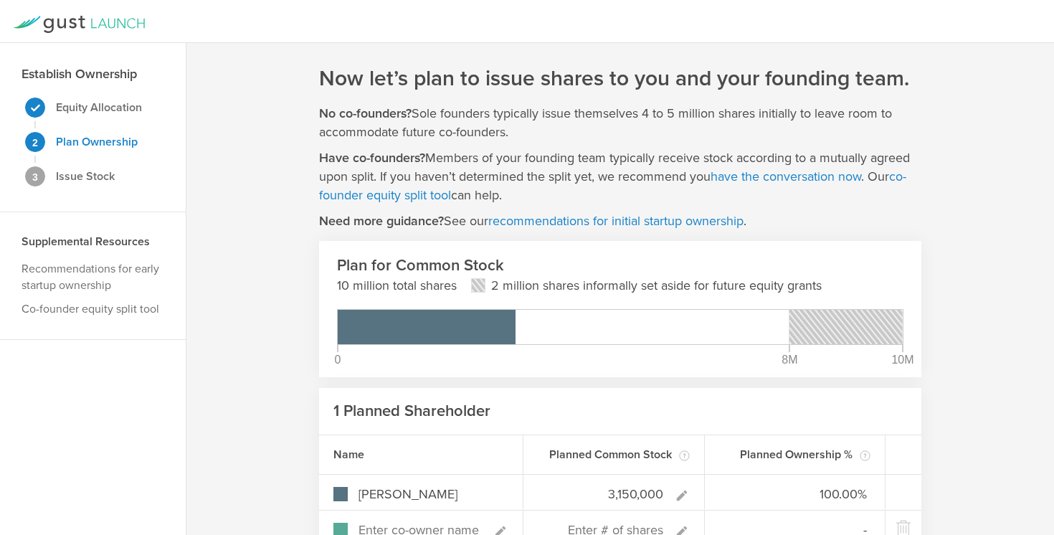
click at [103, 22] on icon at bounding box center [79, 24] width 132 height 17
click at [139, 33] on gust-logo at bounding box center [79, 25] width 132 height 19
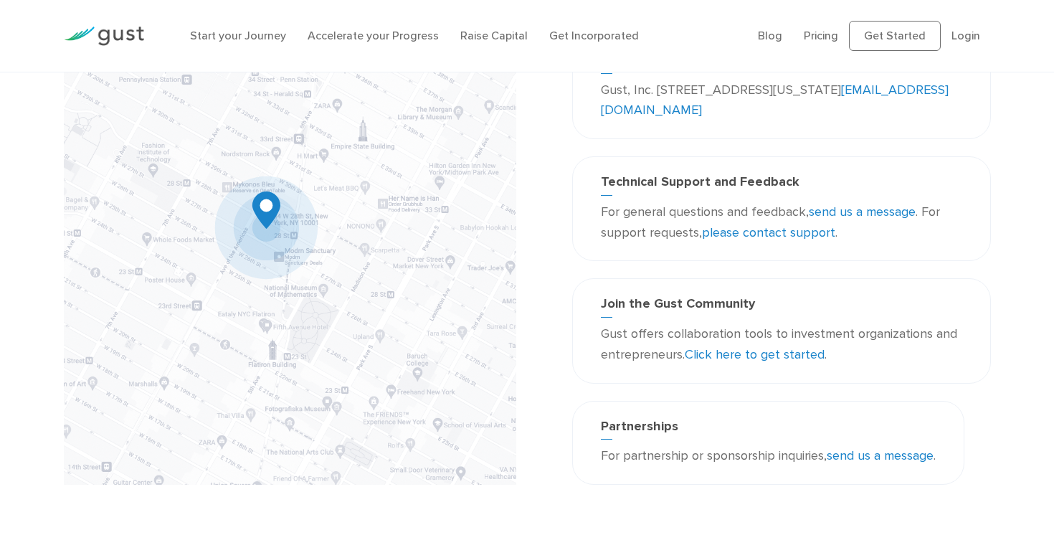
scroll to position [116, 0]
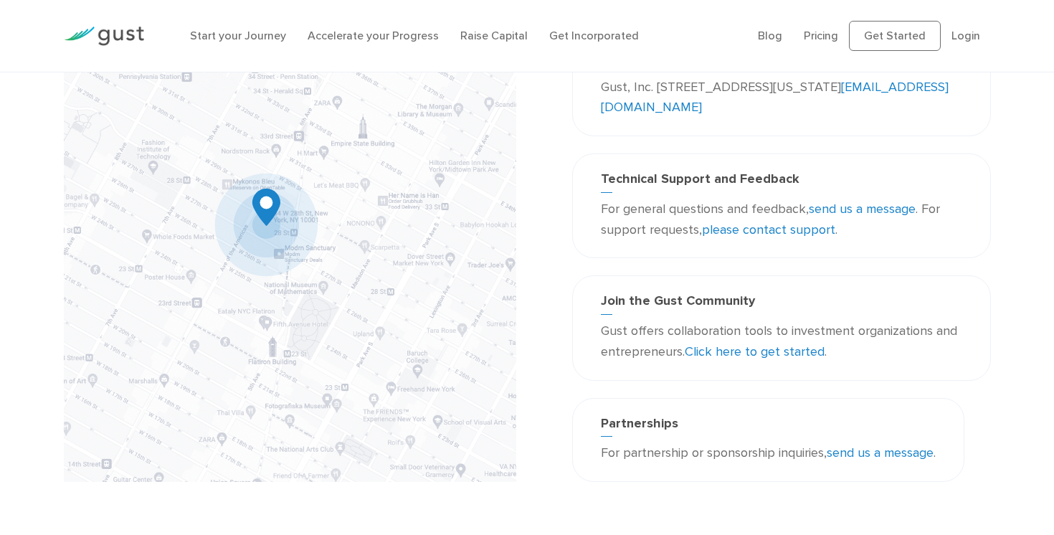
click at [846, 209] on link "send us a message" at bounding box center [862, 209] width 107 height 15
click at [751, 230] on link "please contact support" at bounding box center [768, 229] width 133 height 15
